Goal: Answer question/provide support

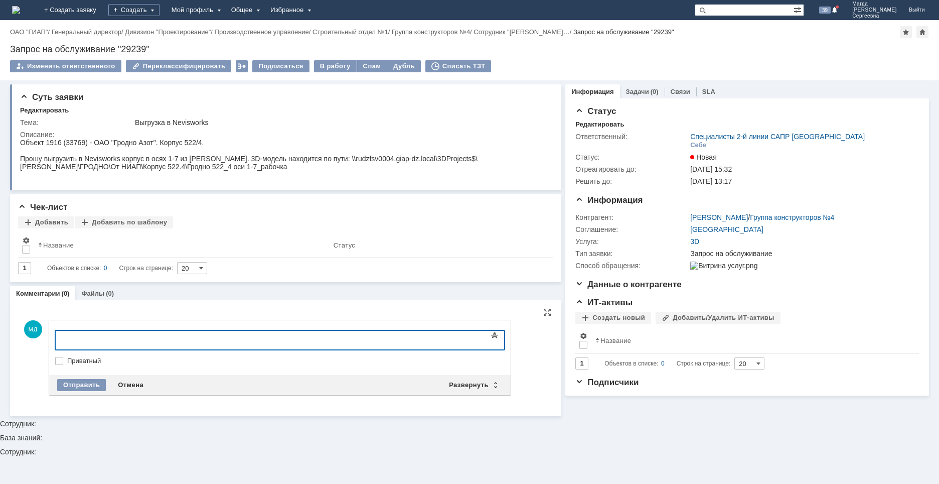
click at [134, 339] on div at bounding box center [137, 339] width 143 height 8
click at [81, 381] on div "Отправить" at bounding box center [81, 385] width 49 height 12
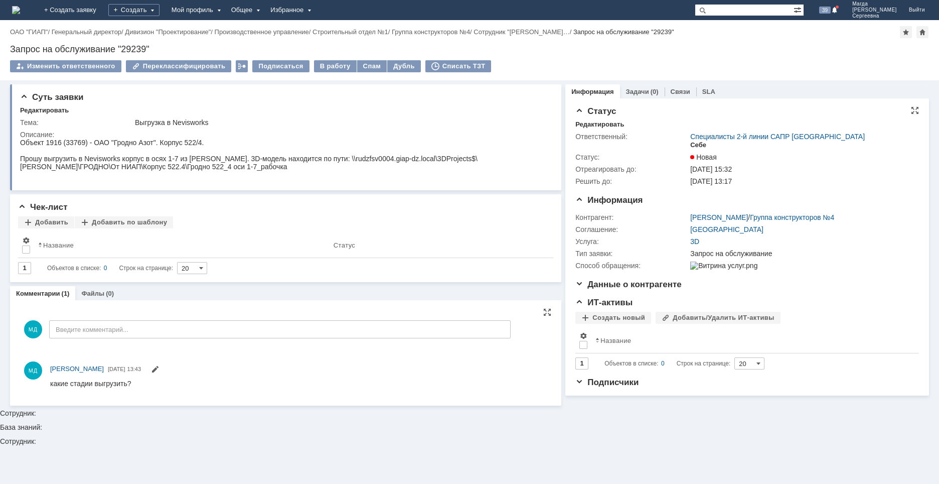
click at [700, 146] on div "Себе" at bounding box center [698, 145] width 16 height 8
